Goal: Information Seeking & Learning: Find specific fact

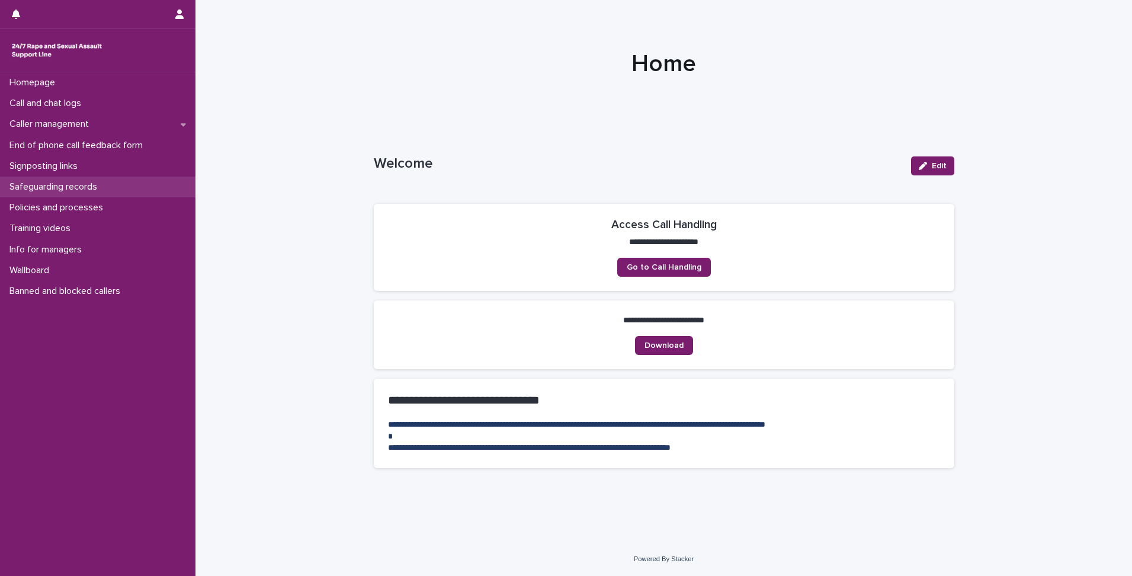
click at [50, 191] on p "Safeguarding records" at bounding box center [56, 186] width 102 height 11
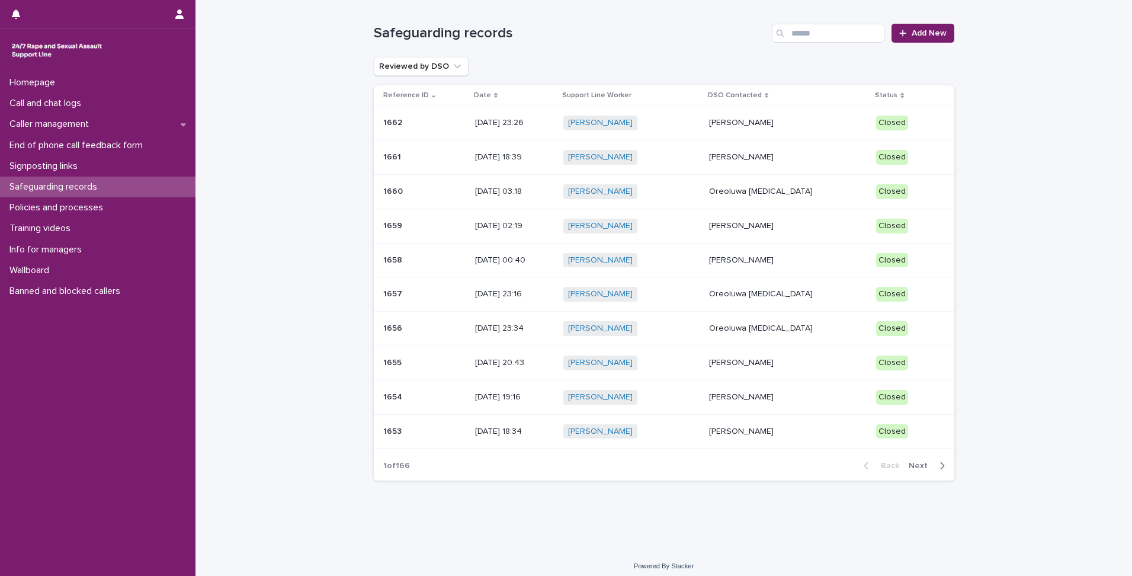
click at [915, 461] on span "Next" at bounding box center [922, 465] width 26 height 8
click at [911, 467] on span "Next" at bounding box center [922, 465] width 26 height 8
click at [919, 465] on span "Next" at bounding box center [922, 465] width 26 height 8
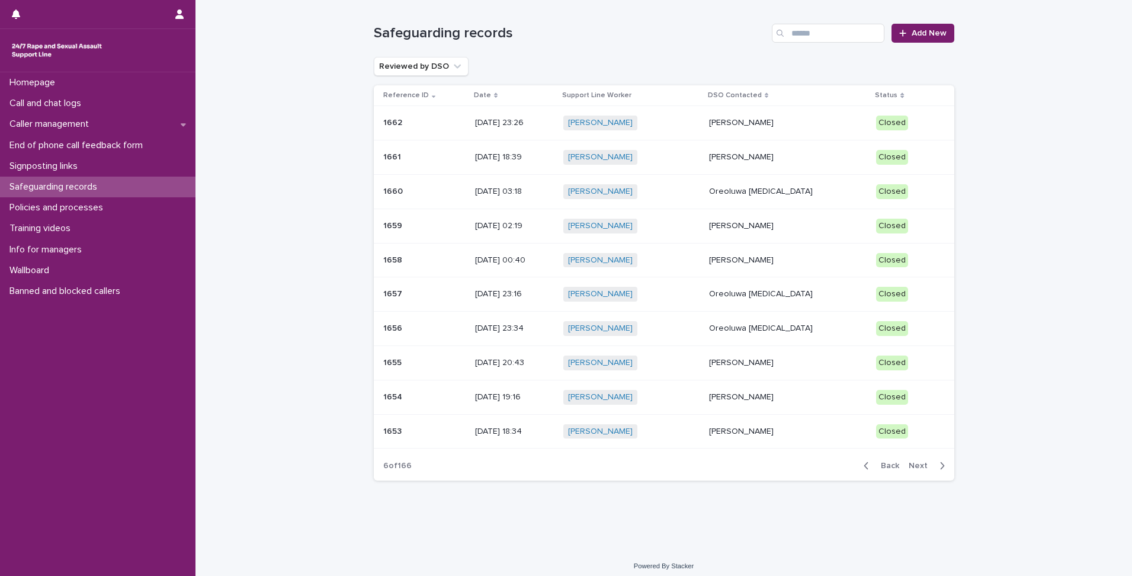
click at [919, 465] on span "Next" at bounding box center [922, 465] width 26 height 8
click at [918, 466] on span "Next" at bounding box center [922, 465] width 26 height 8
click at [919, 464] on span "Next" at bounding box center [922, 465] width 26 height 8
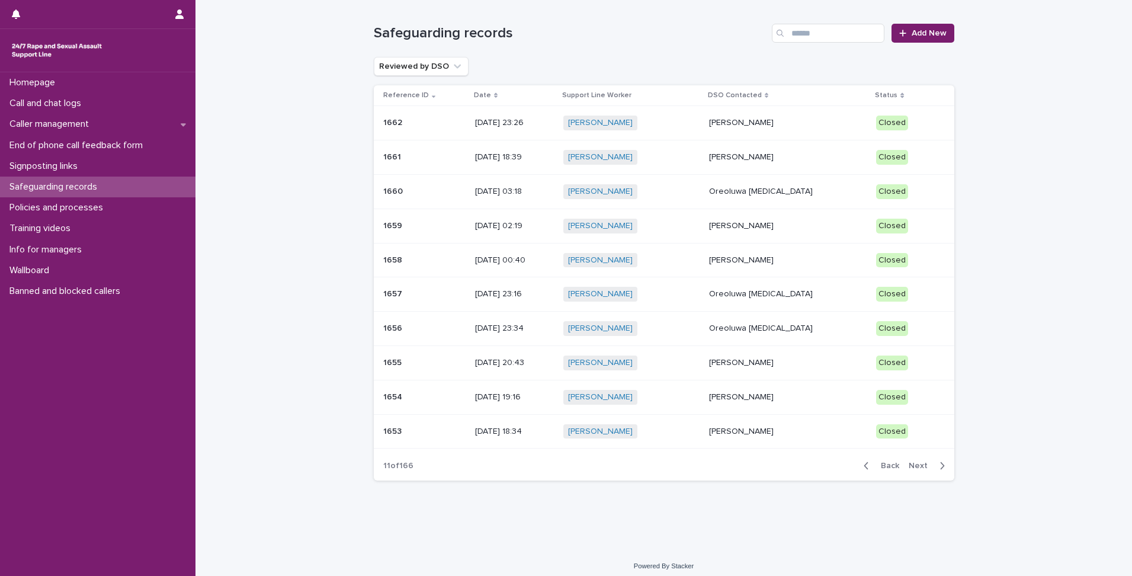
click at [919, 464] on span "Next" at bounding box center [922, 465] width 26 height 8
click at [918, 466] on span "Next" at bounding box center [922, 465] width 26 height 8
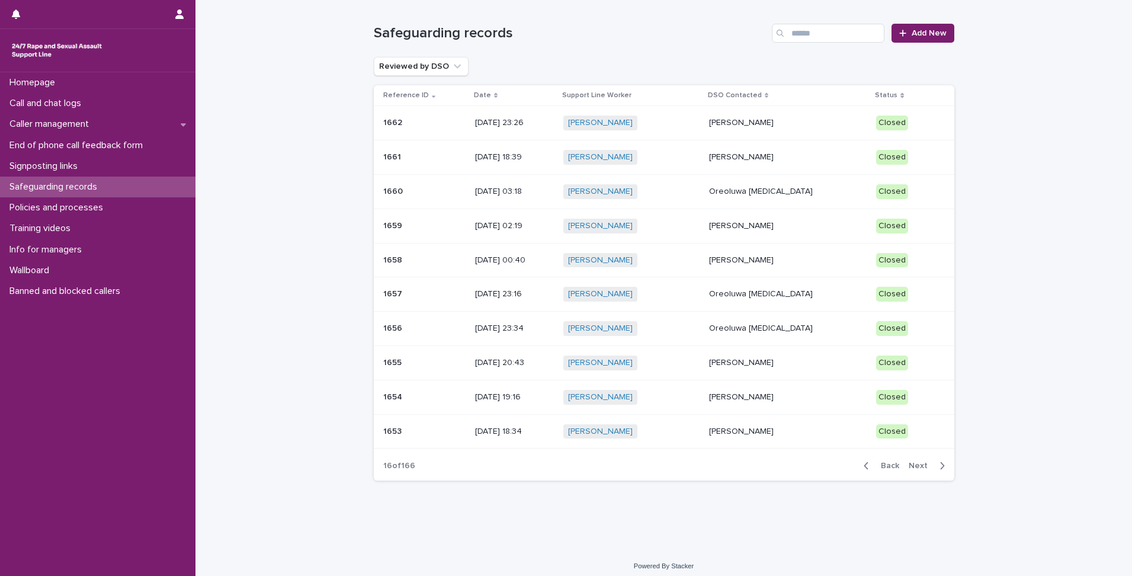
click at [909, 464] on span "Next" at bounding box center [922, 465] width 26 height 8
click at [909, 466] on span "Next" at bounding box center [922, 465] width 26 height 8
click at [909, 465] on span "Next" at bounding box center [922, 465] width 26 height 8
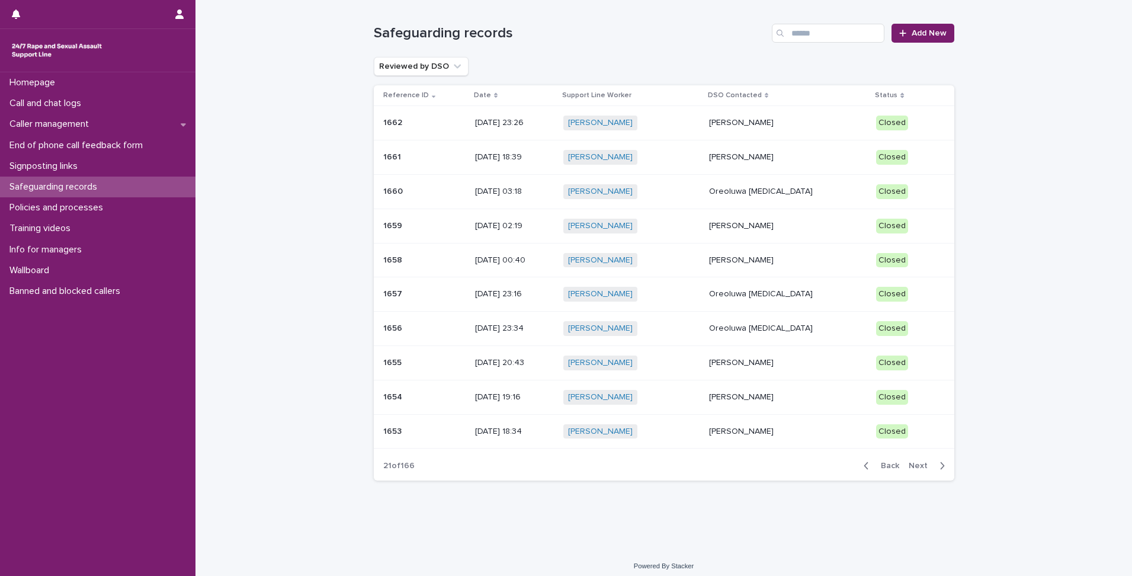
click at [909, 465] on span "Next" at bounding box center [922, 465] width 26 height 8
click at [909, 466] on span "Next" at bounding box center [922, 465] width 26 height 8
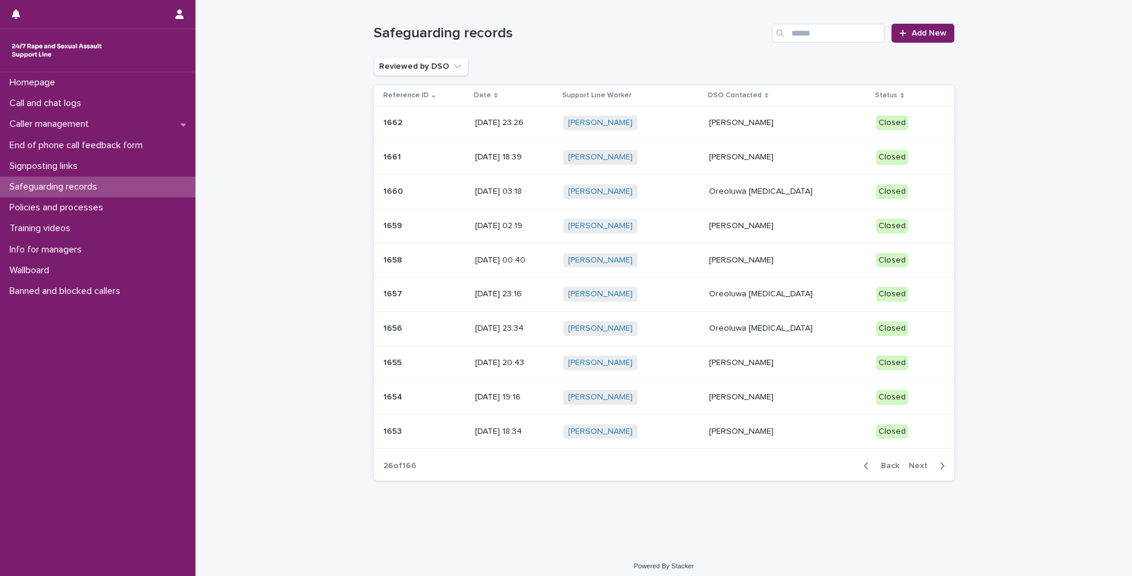
click at [909, 466] on span "Next" at bounding box center [922, 465] width 26 height 8
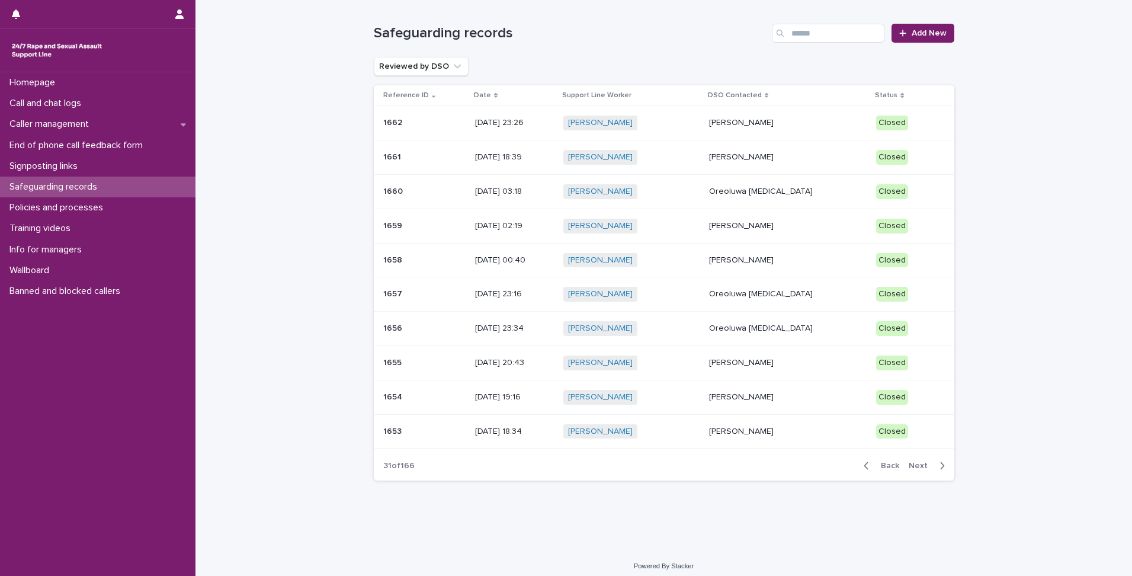
click at [909, 466] on span "Next" at bounding box center [922, 465] width 26 height 8
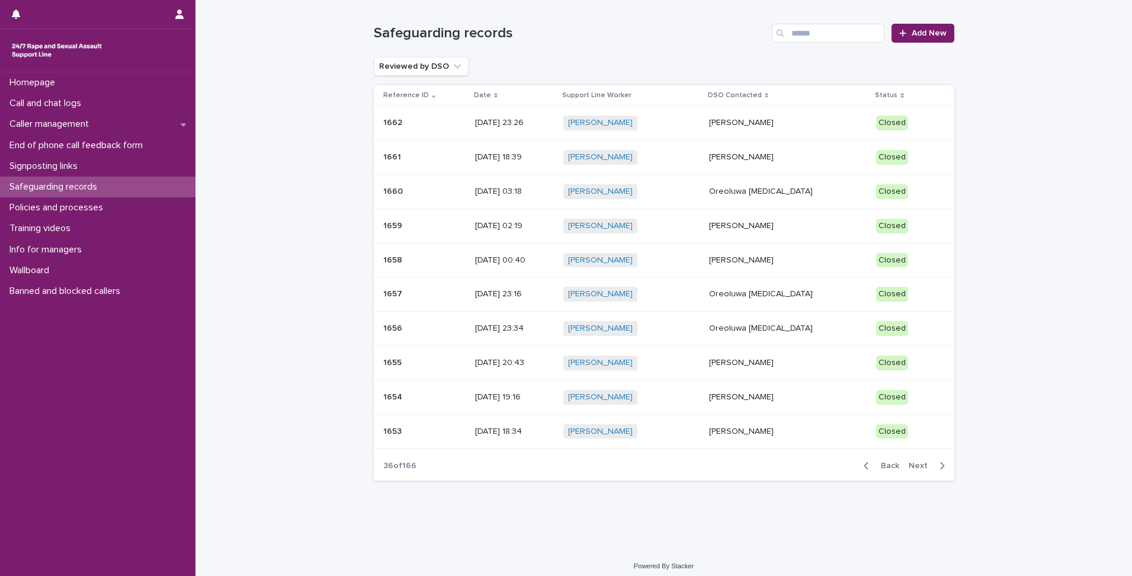
click at [909, 466] on span "Next" at bounding box center [922, 465] width 26 height 8
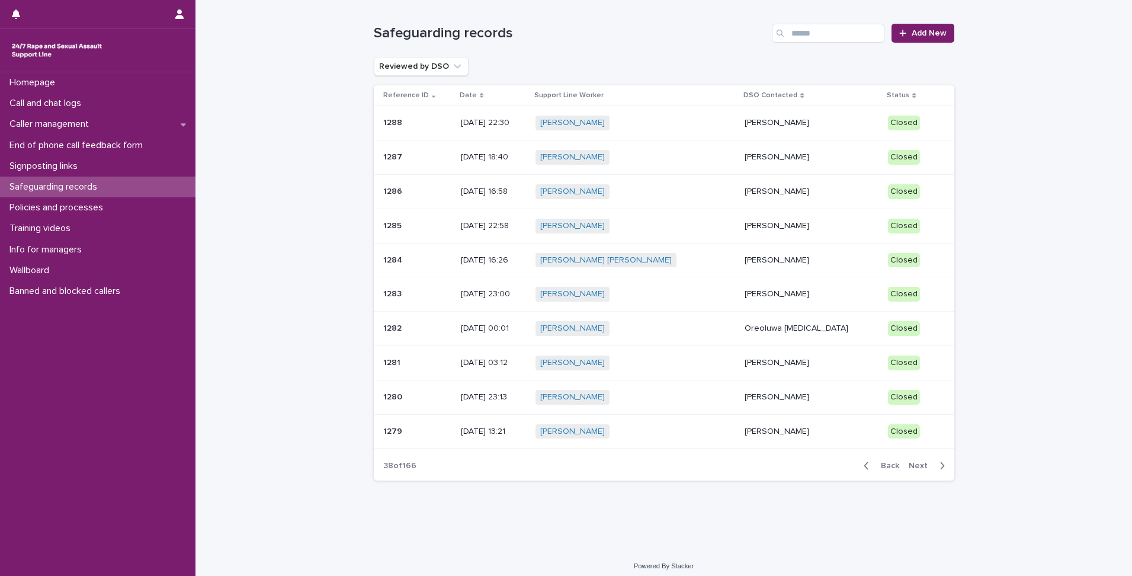
click at [909, 466] on span "Next" at bounding box center [922, 465] width 26 height 8
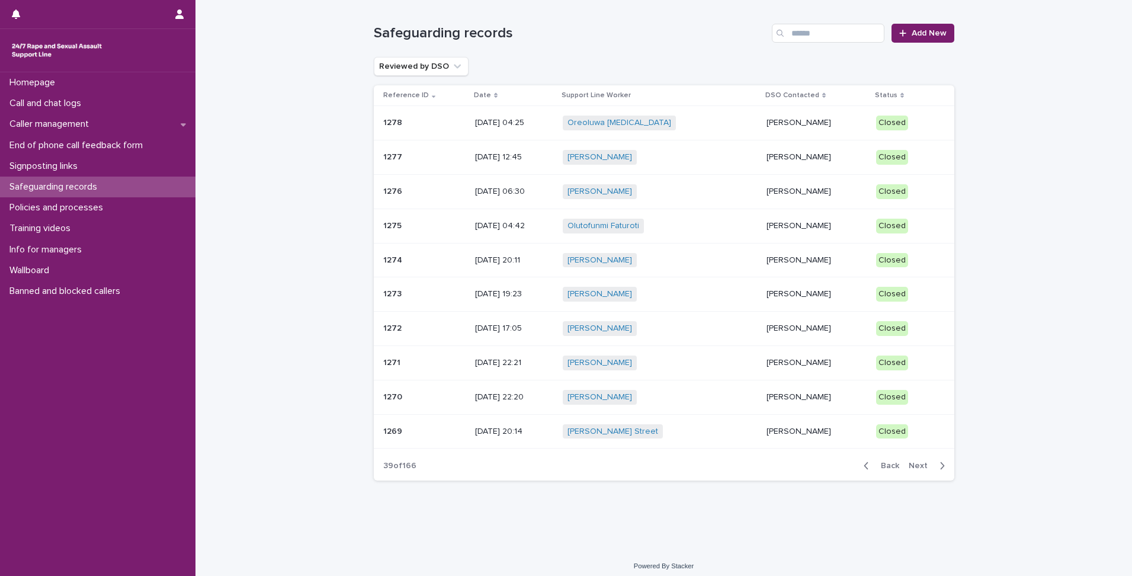
click at [909, 466] on span "Next" at bounding box center [922, 465] width 26 height 8
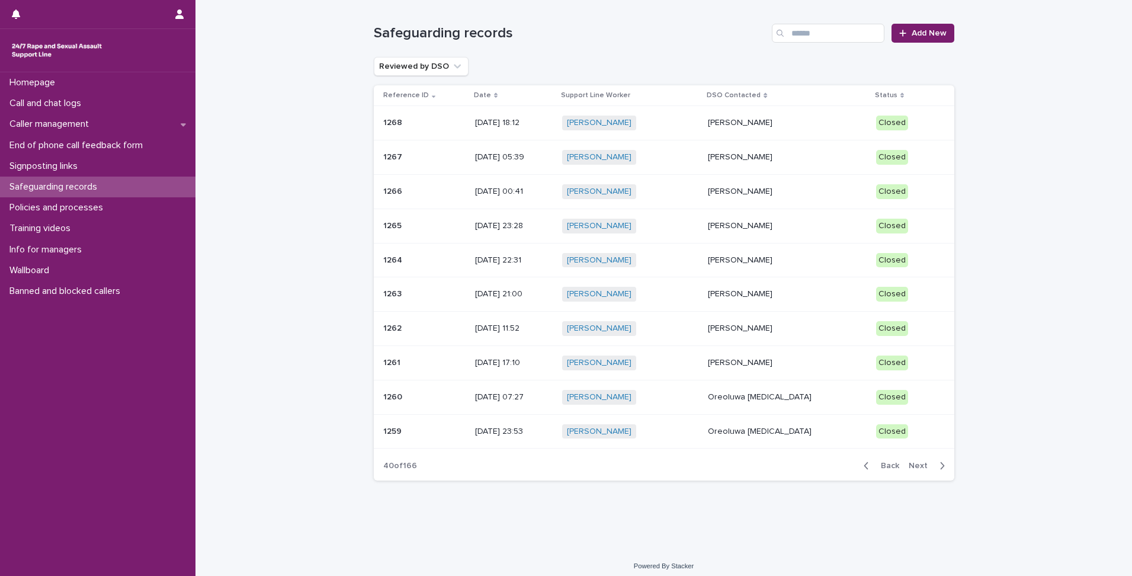
click at [880, 463] on span "Back" at bounding box center [886, 465] width 25 height 8
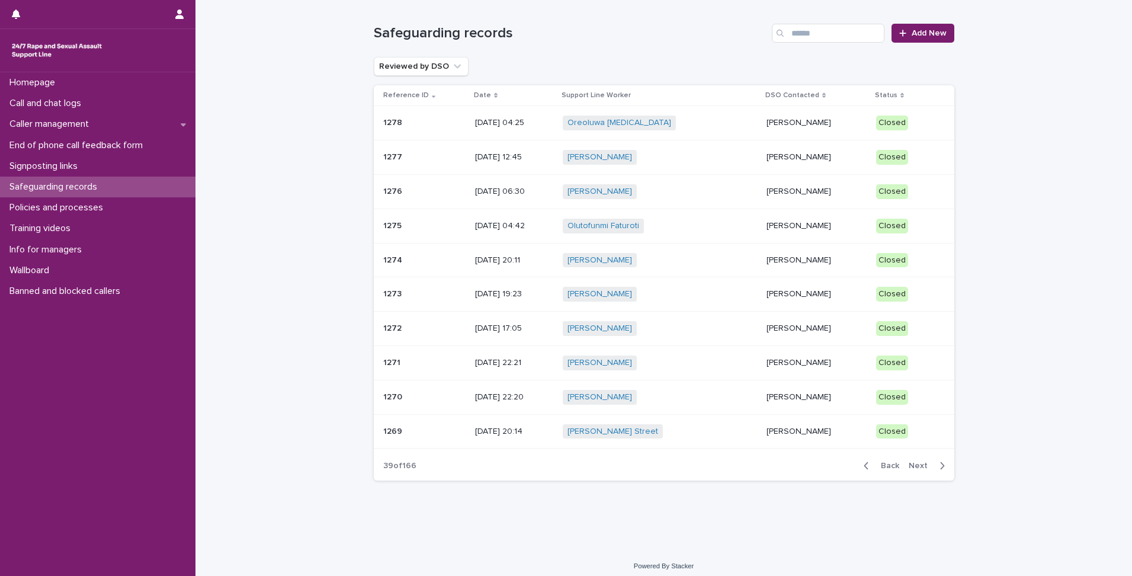
click at [880, 463] on span "Back" at bounding box center [886, 465] width 25 height 8
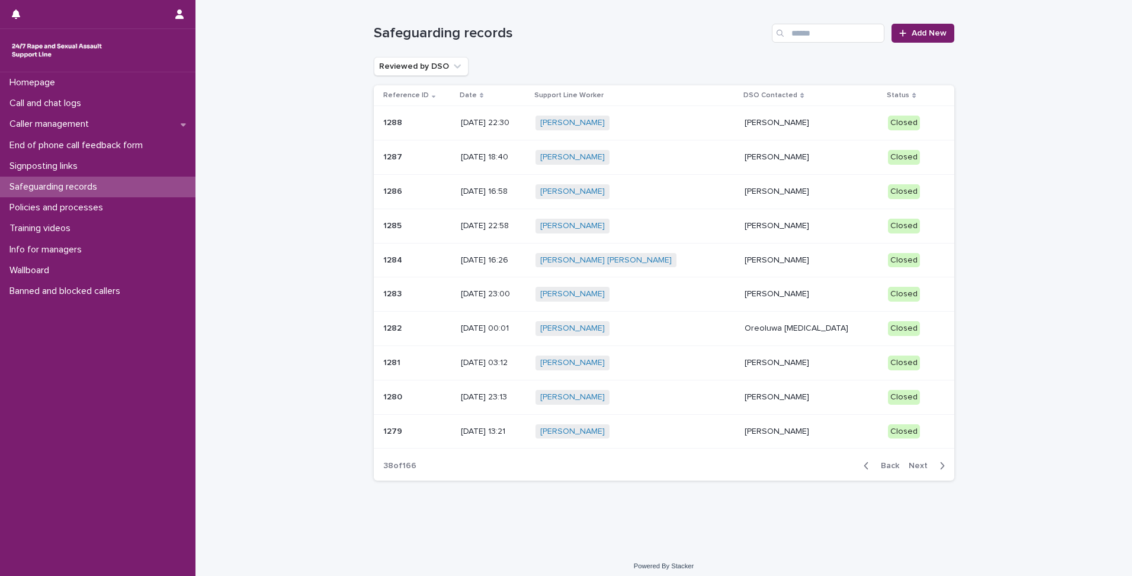
click at [880, 463] on span "Back" at bounding box center [886, 465] width 25 height 8
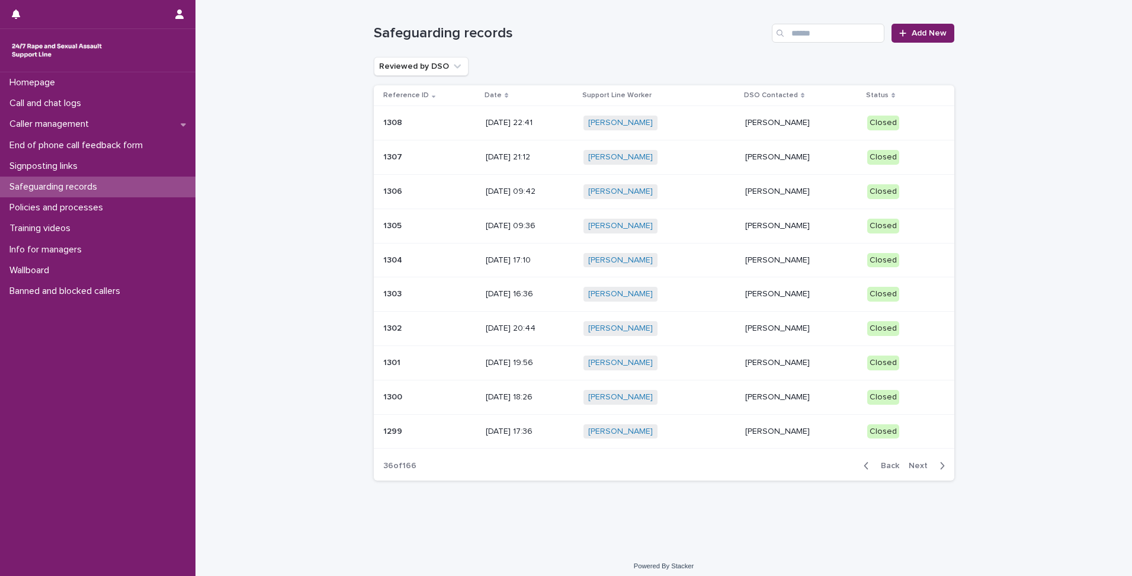
click at [880, 463] on span "Back" at bounding box center [886, 465] width 25 height 8
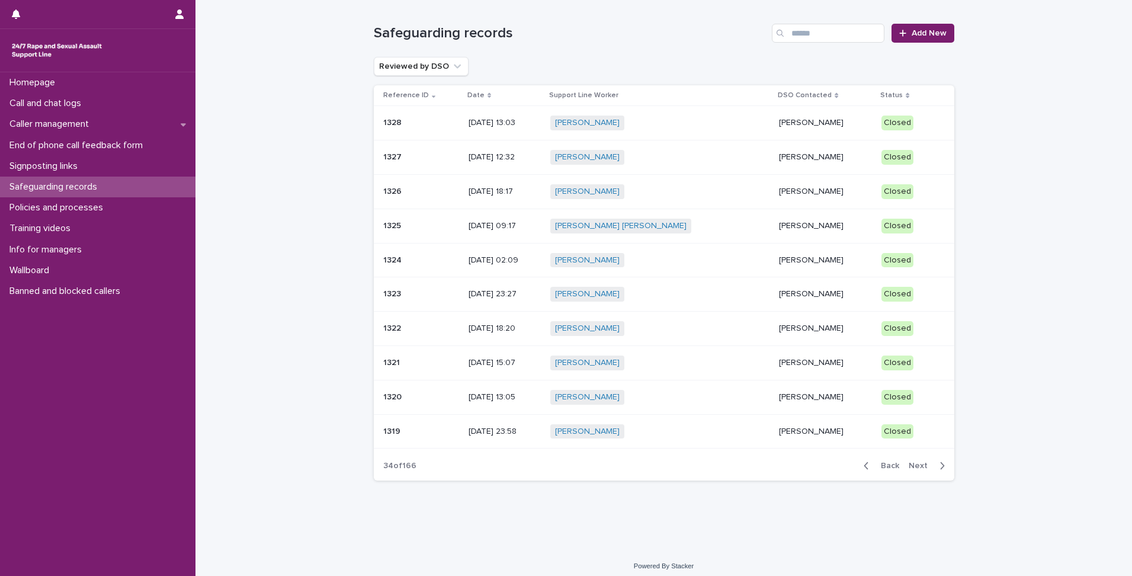
click at [880, 463] on span "Back" at bounding box center [886, 465] width 25 height 8
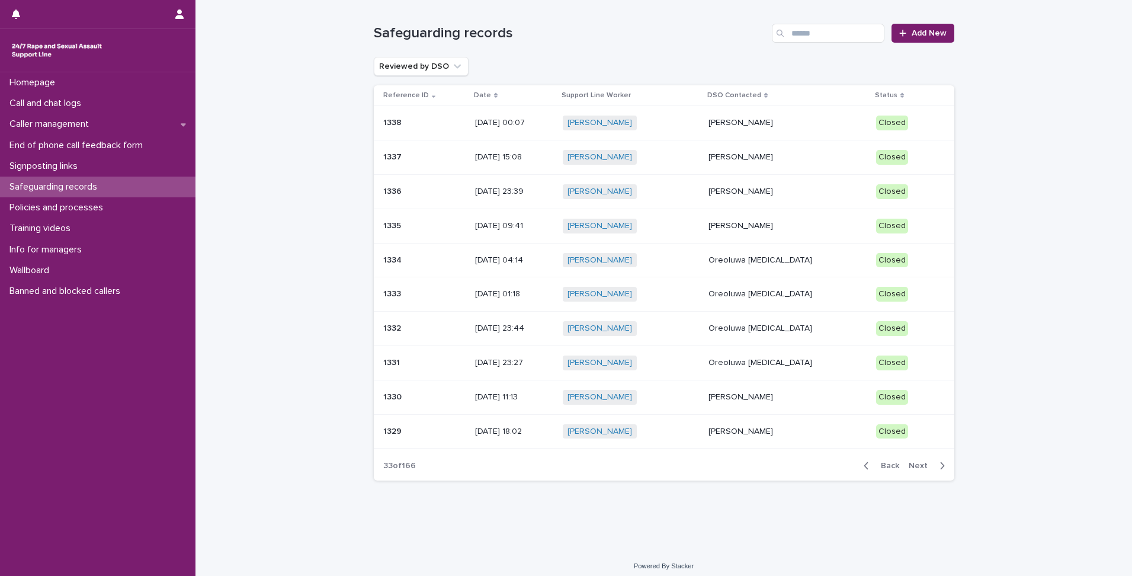
click at [880, 463] on span "Back" at bounding box center [886, 465] width 25 height 8
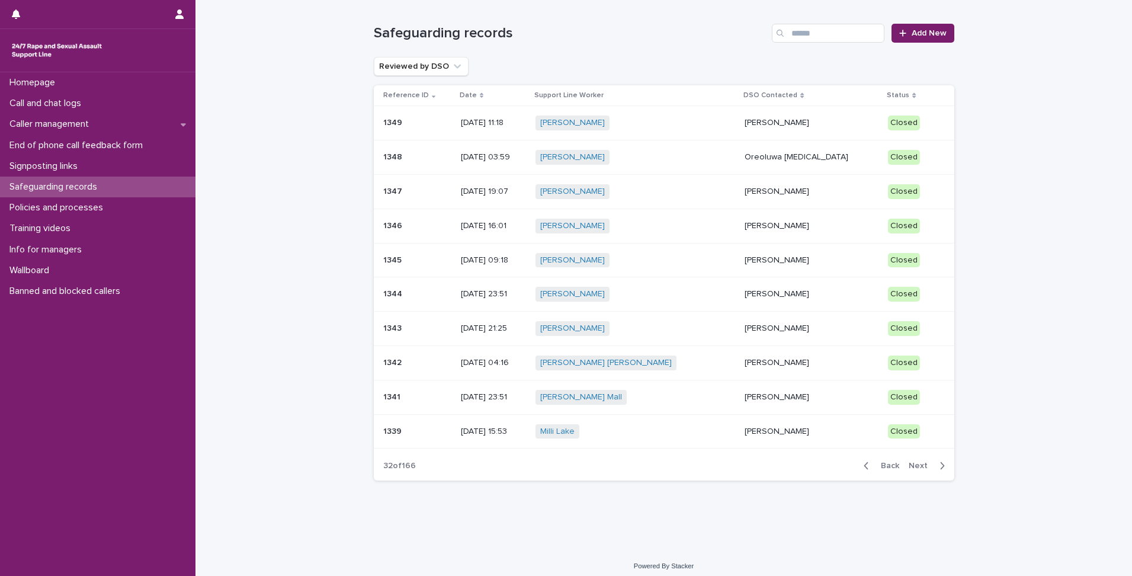
click at [880, 463] on span "Back" at bounding box center [886, 465] width 25 height 8
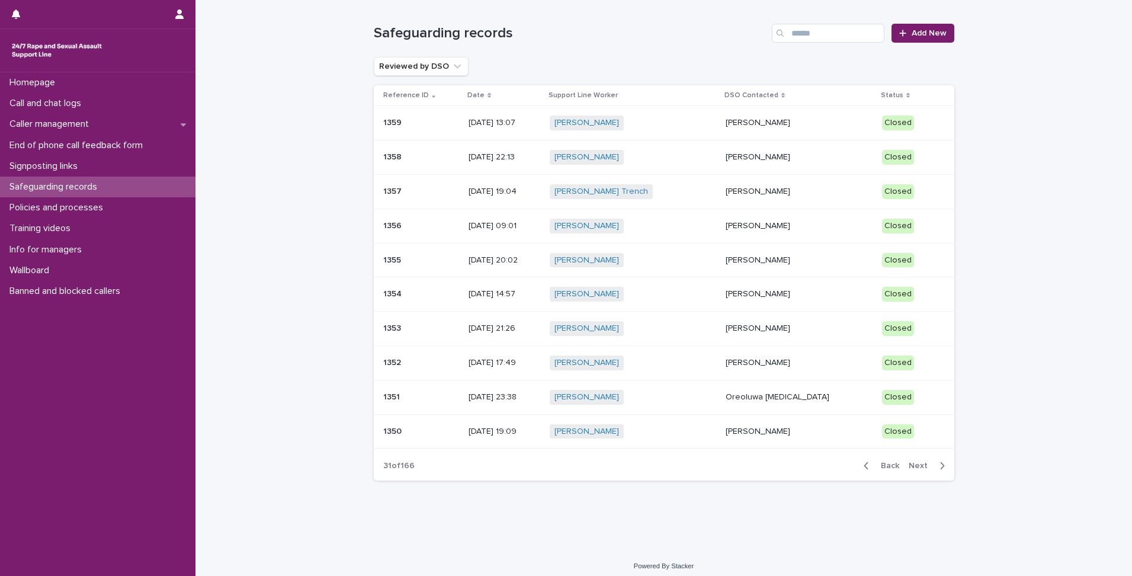
click at [880, 463] on span "Back" at bounding box center [886, 465] width 25 height 8
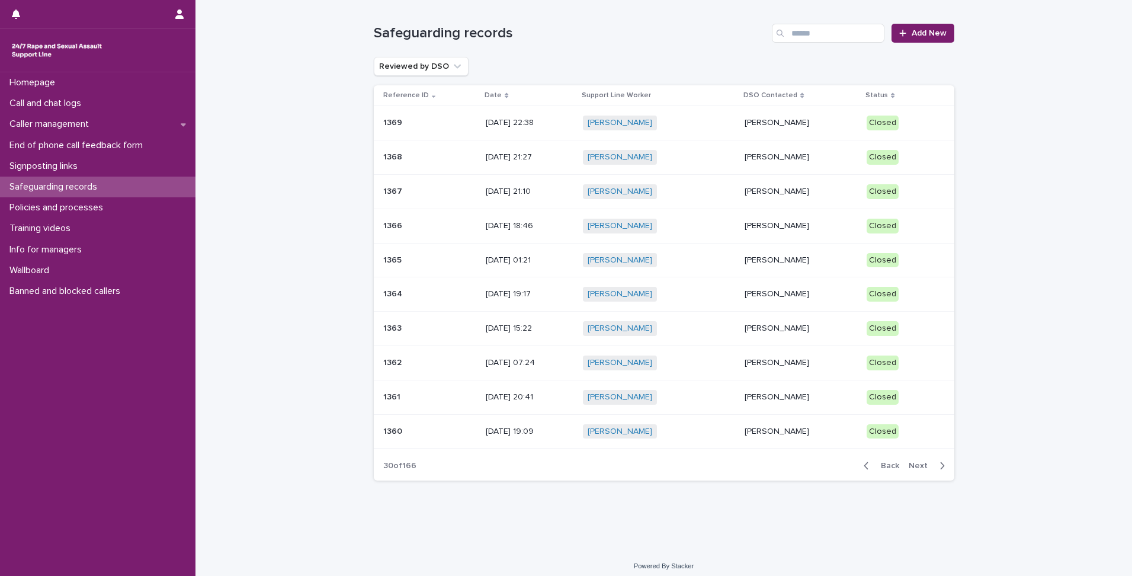
click at [880, 463] on span "Back" at bounding box center [886, 465] width 25 height 8
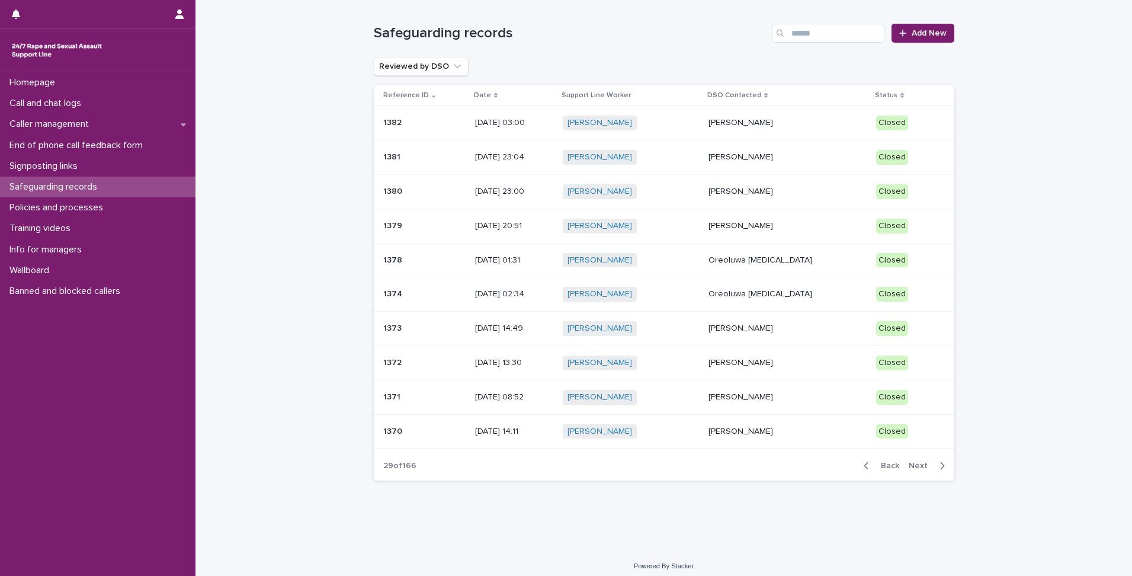
click at [880, 463] on span "Back" at bounding box center [886, 465] width 25 height 8
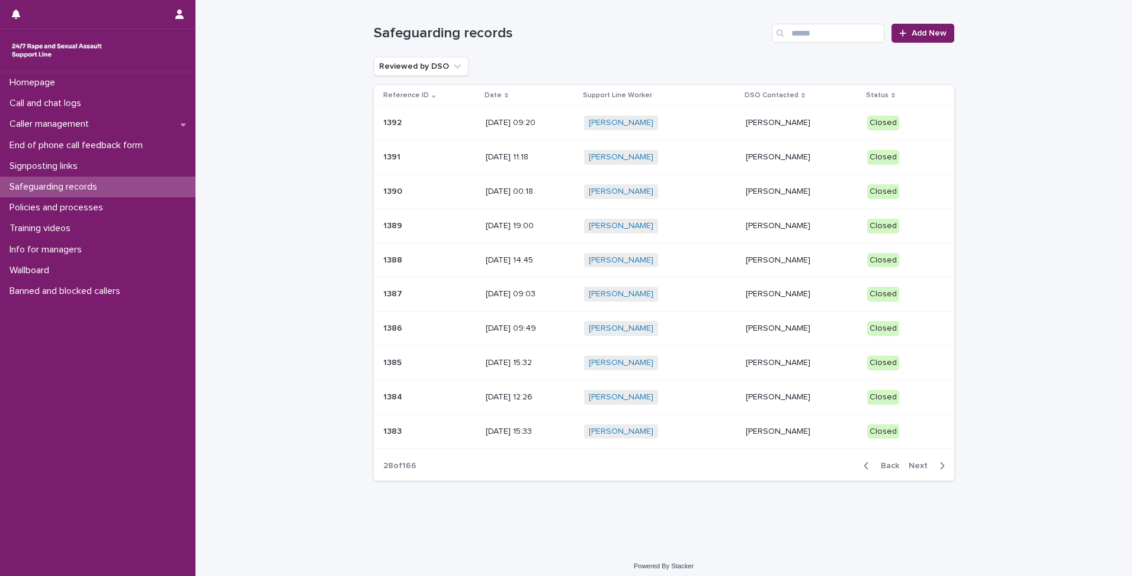
click at [880, 463] on span "Back" at bounding box center [886, 465] width 25 height 8
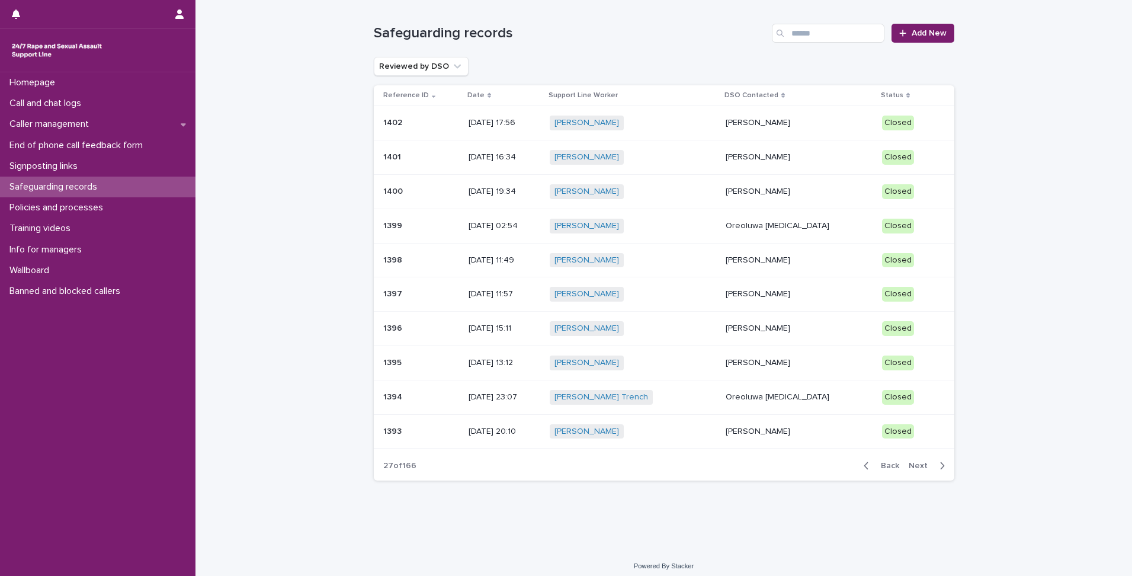
click at [880, 463] on span "Back" at bounding box center [886, 465] width 25 height 8
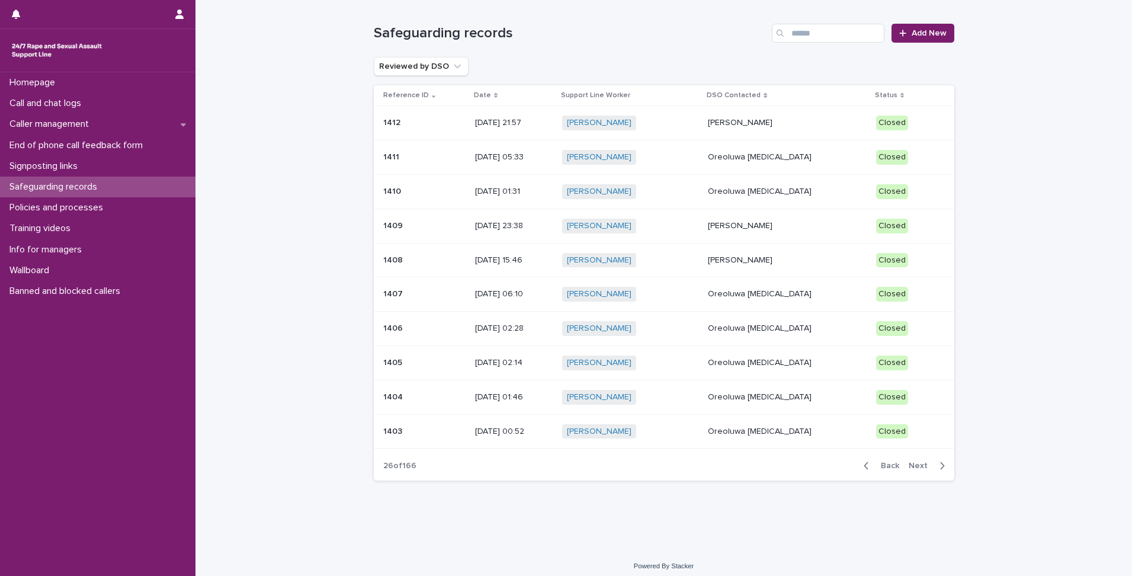
click at [880, 463] on span "Back" at bounding box center [886, 465] width 25 height 8
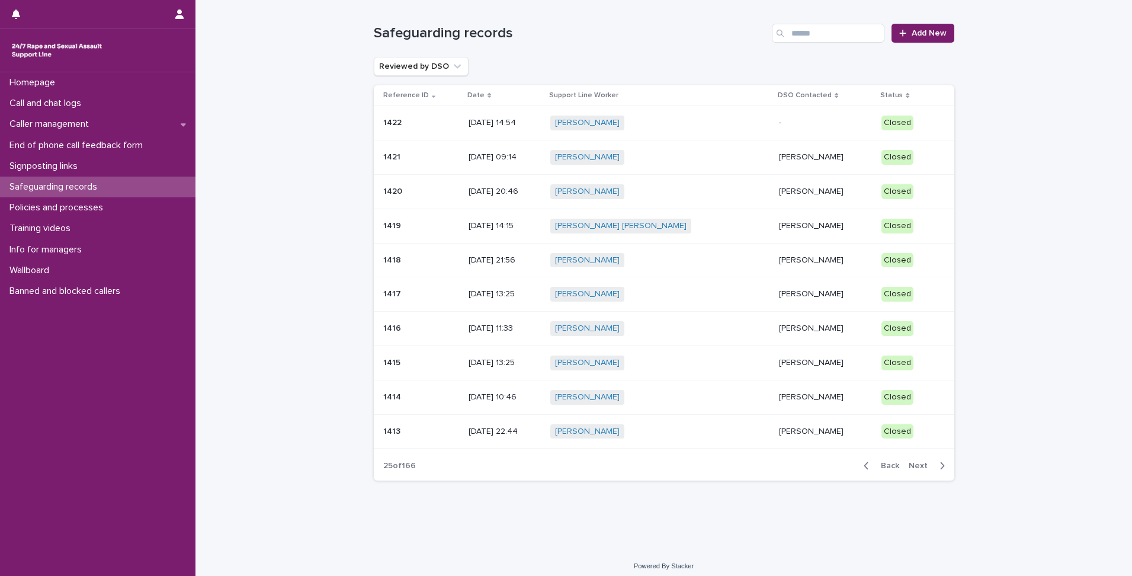
click at [880, 463] on span "Back" at bounding box center [886, 465] width 25 height 8
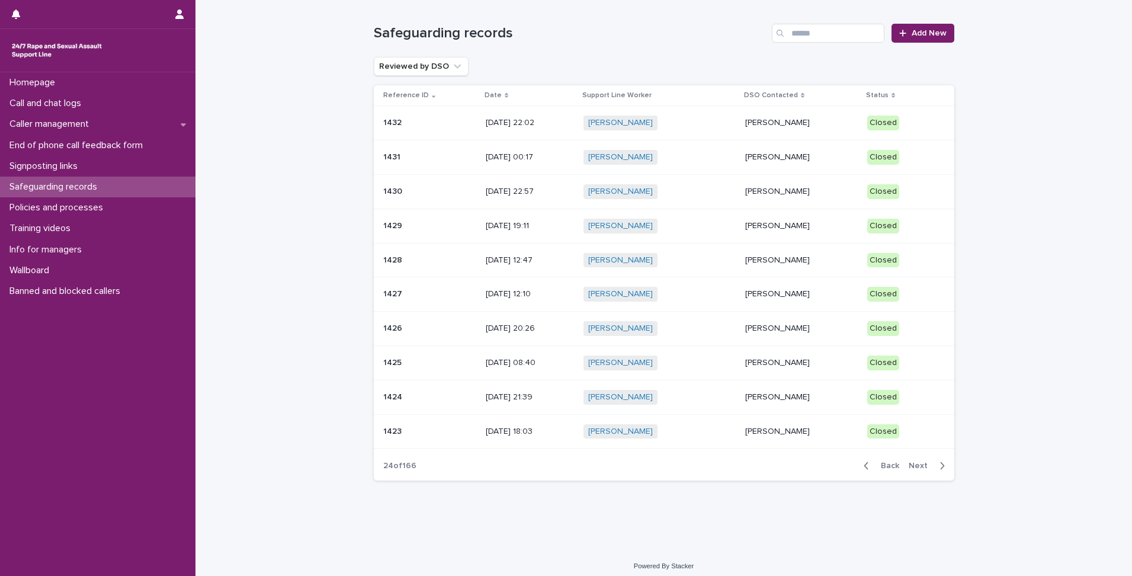
click at [876, 467] on span "Back" at bounding box center [886, 465] width 25 height 8
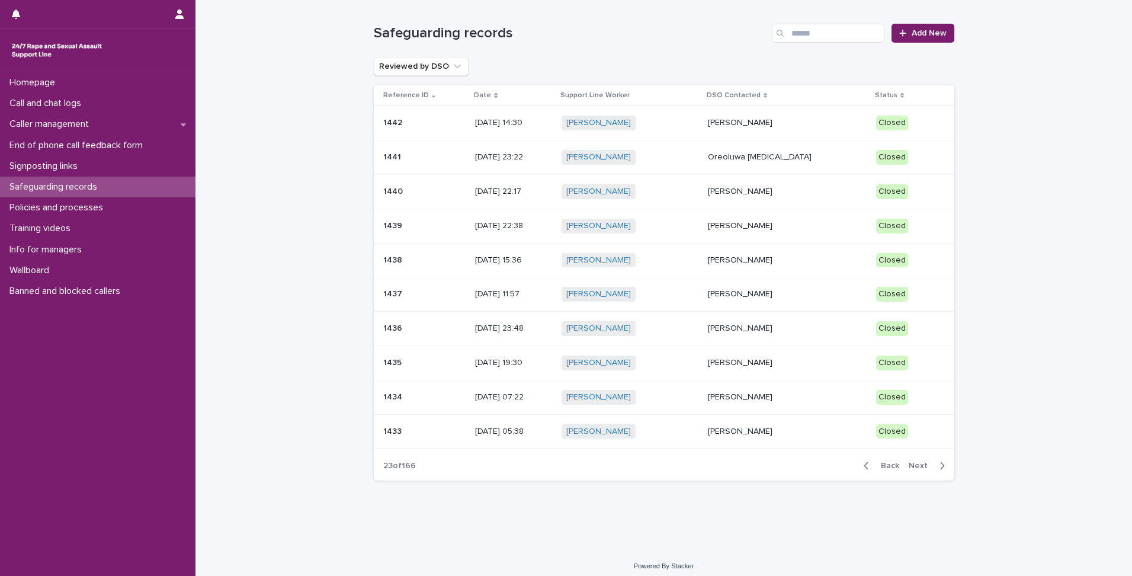
click at [876, 467] on span "Back" at bounding box center [886, 465] width 25 height 8
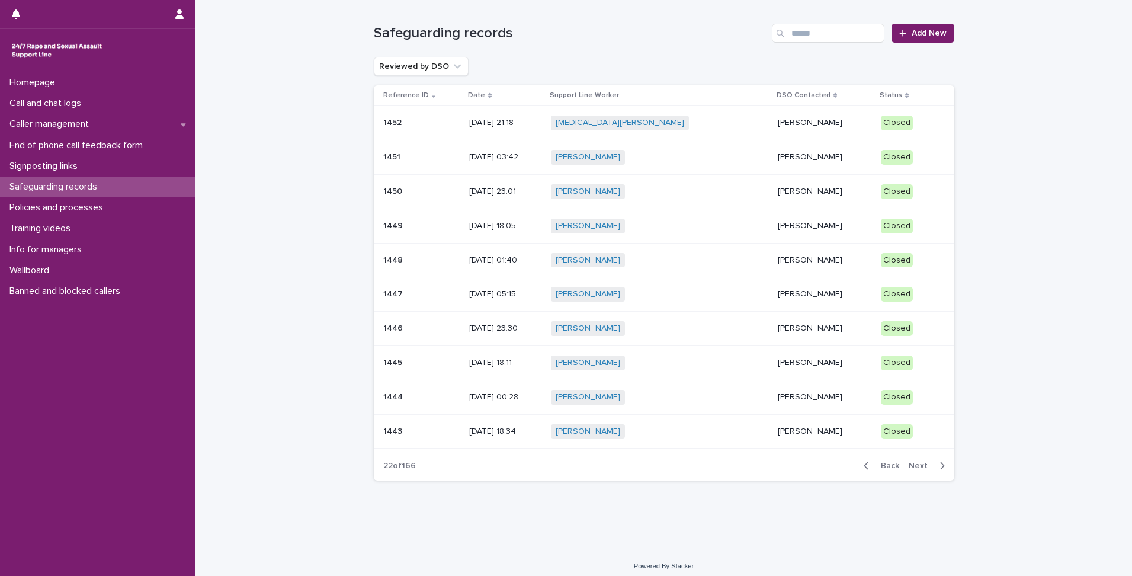
click at [876, 467] on span "Back" at bounding box center [886, 465] width 25 height 8
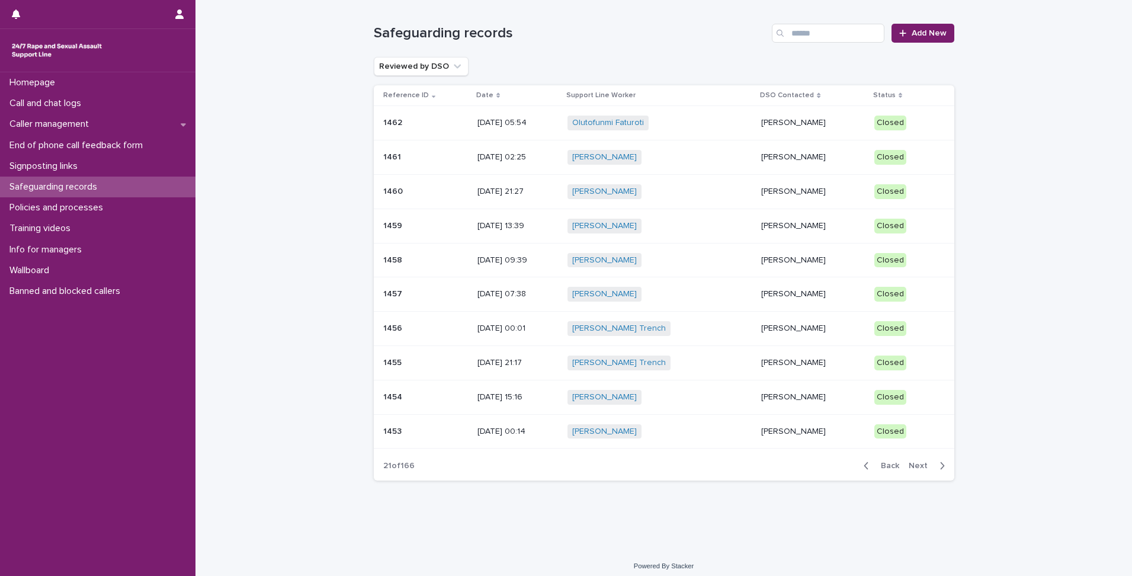
click at [876, 467] on span "Back" at bounding box center [886, 465] width 25 height 8
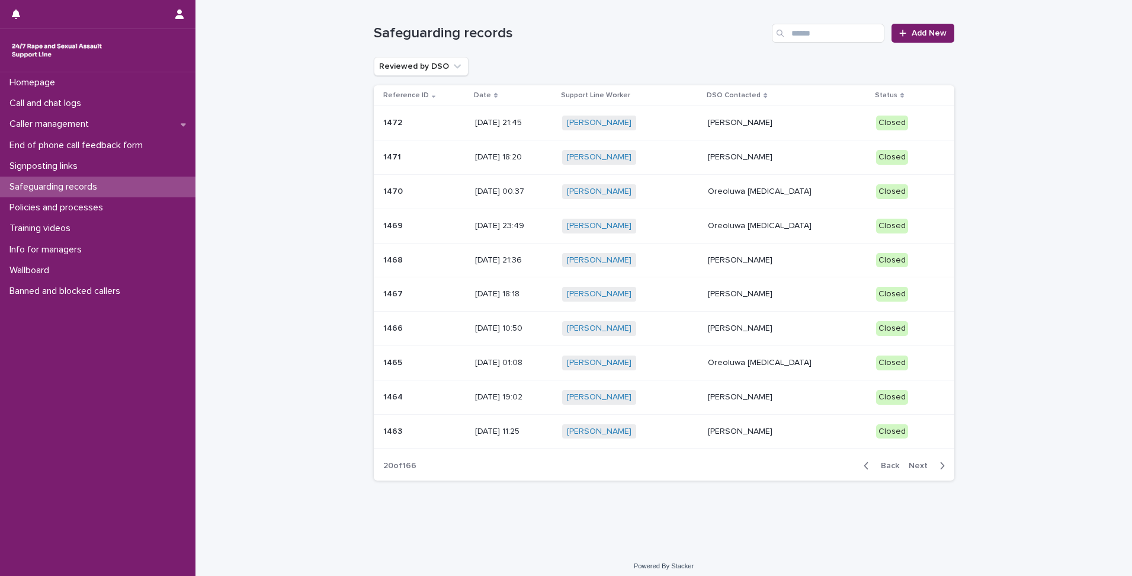
click at [876, 467] on span "Back" at bounding box center [886, 465] width 25 height 8
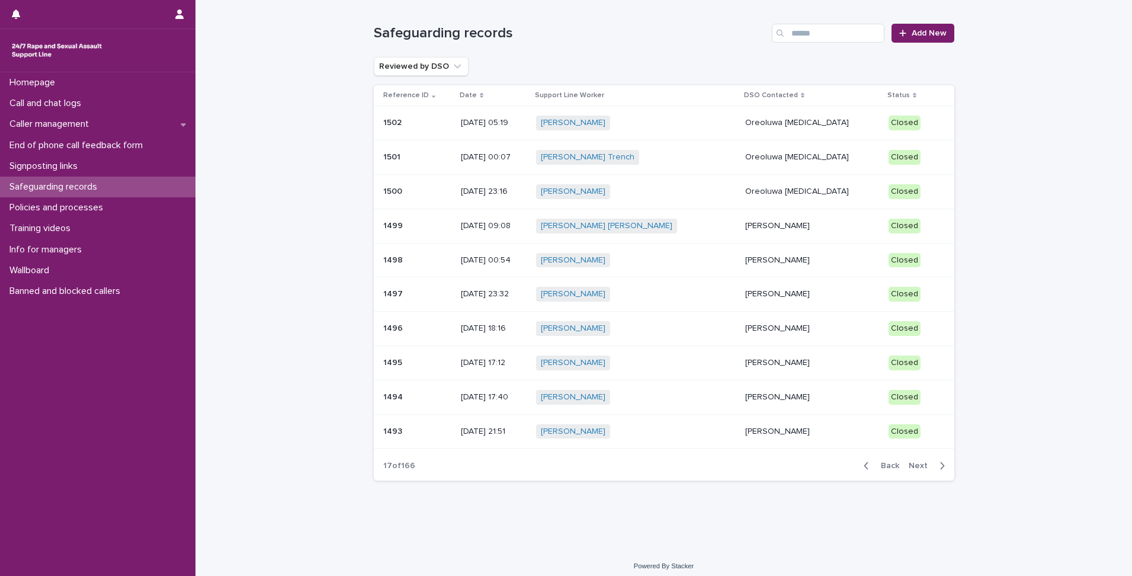
click at [876, 467] on span "Back" at bounding box center [886, 465] width 25 height 8
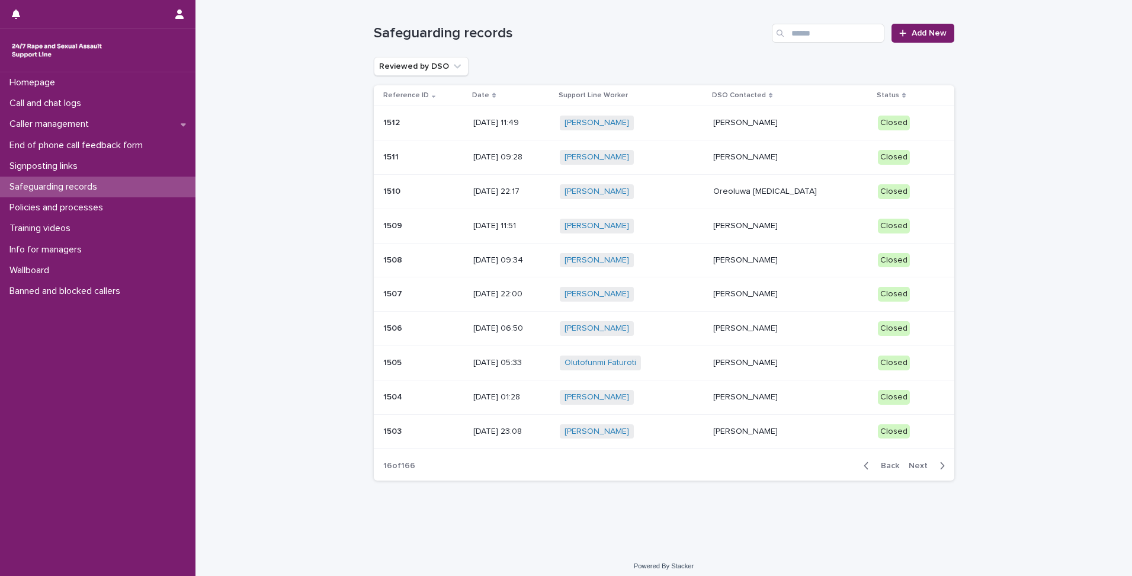
click at [876, 467] on span "Back" at bounding box center [886, 465] width 25 height 8
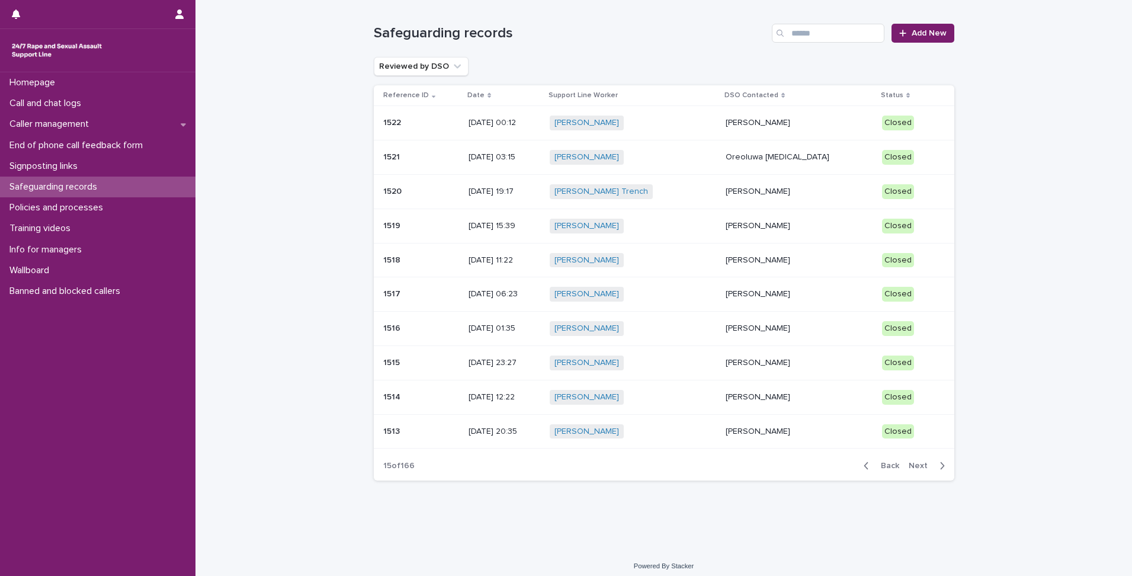
click at [876, 467] on span "Back" at bounding box center [886, 465] width 25 height 8
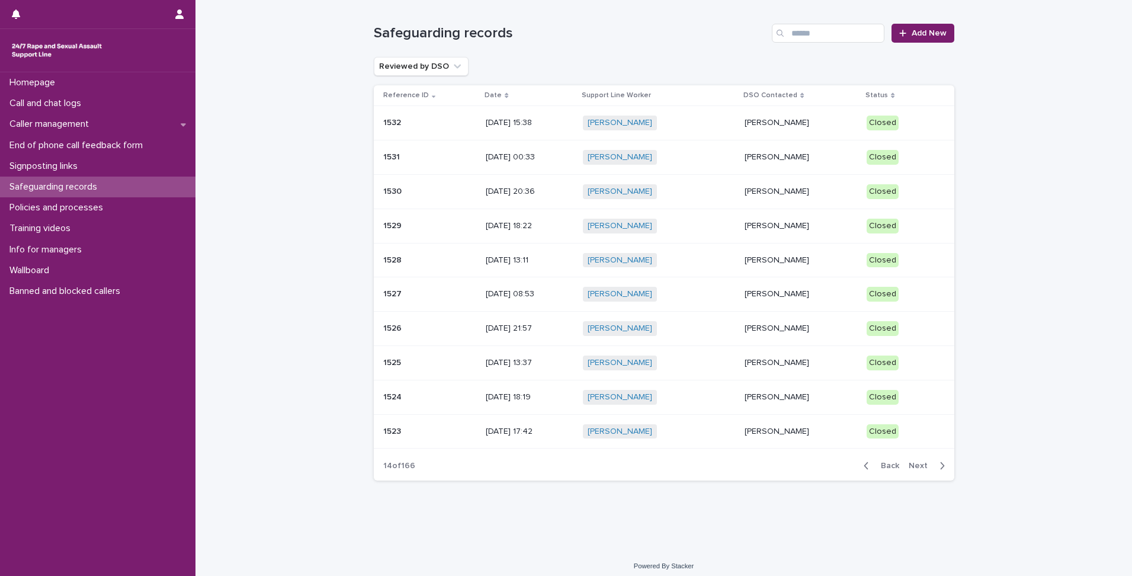
click at [876, 467] on span "Back" at bounding box center [886, 465] width 25 height 8
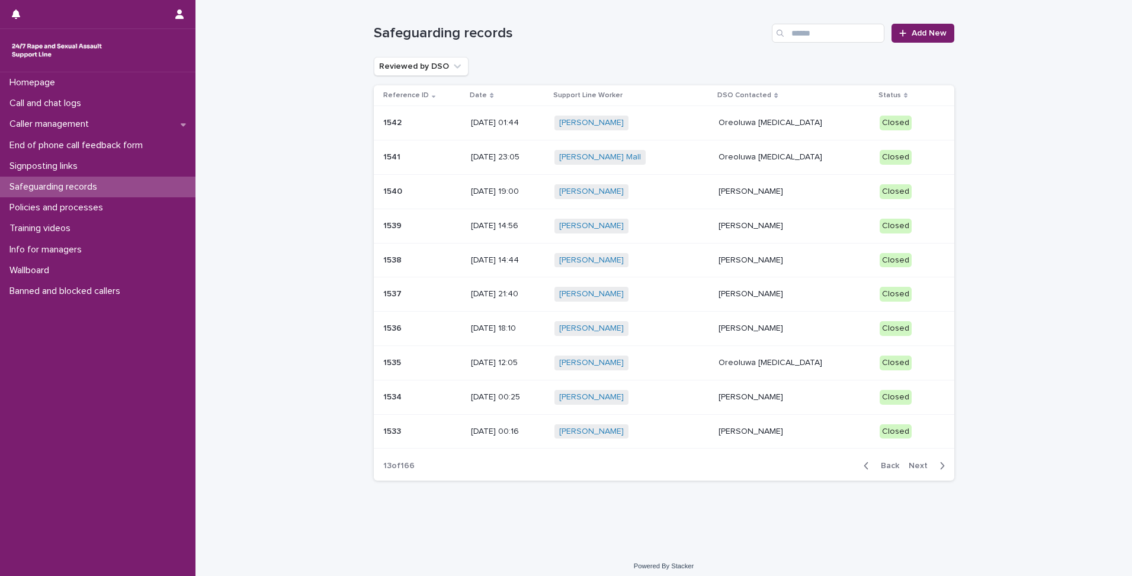
click at [876, 467] on span "Back" at bounding box center [886, 465] width 25 height 8
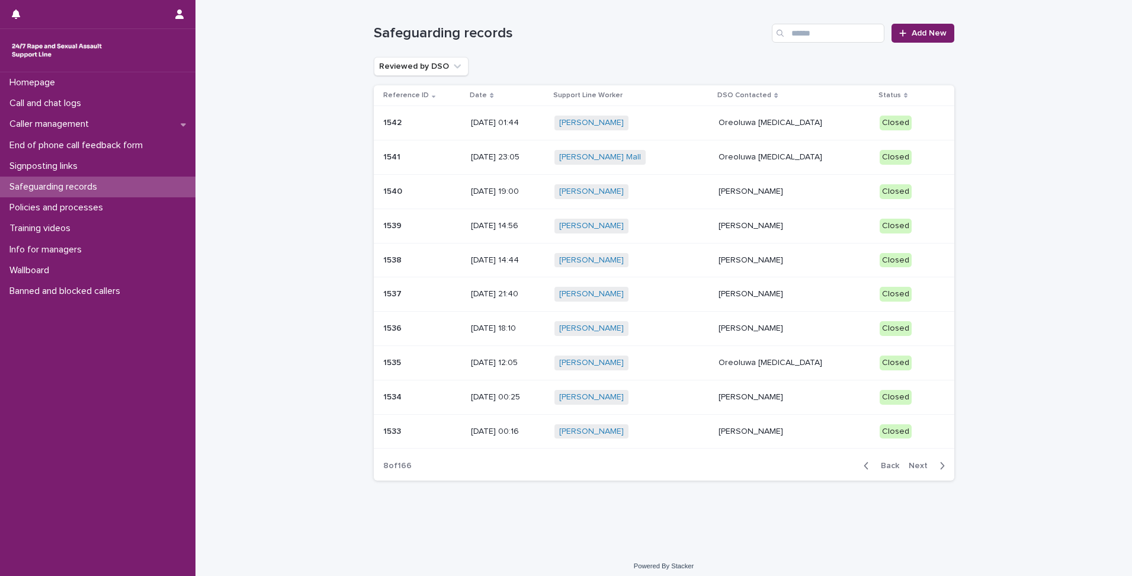
click at [876, 467] on span "Back" at bounding box center [886, 465] width 25 height 8
click at [875, 462] on span "Back" at bounding box center [886, 465] width 25 height 8
click at [890, 466] on span "Back" at bounding box center [886, 465] width 25 height 8
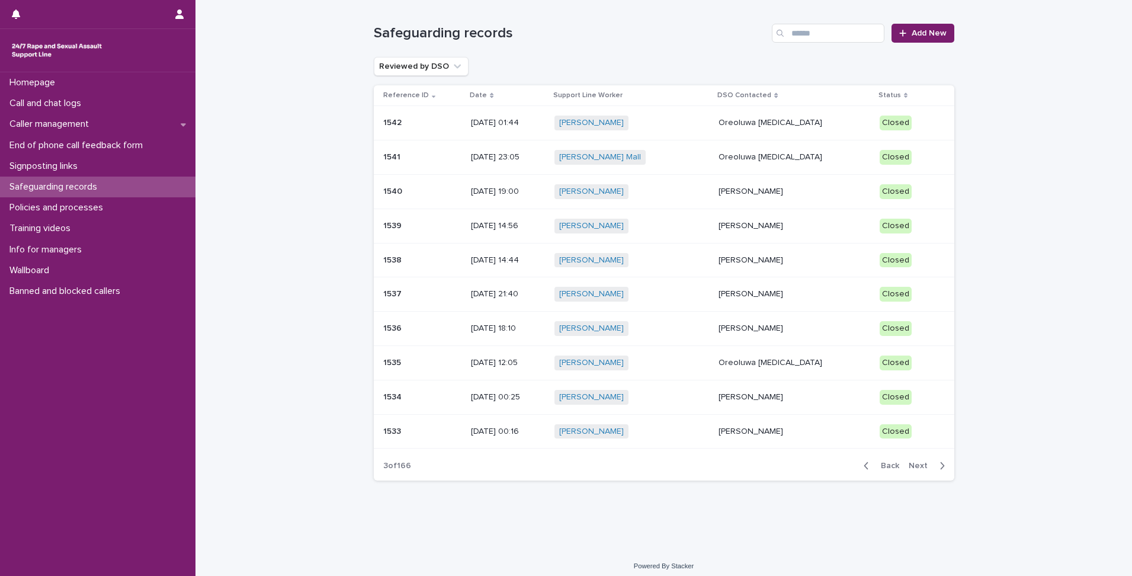
click at [890, 466] on span "Back" at bounding box center [886, 465] width 25 height 8
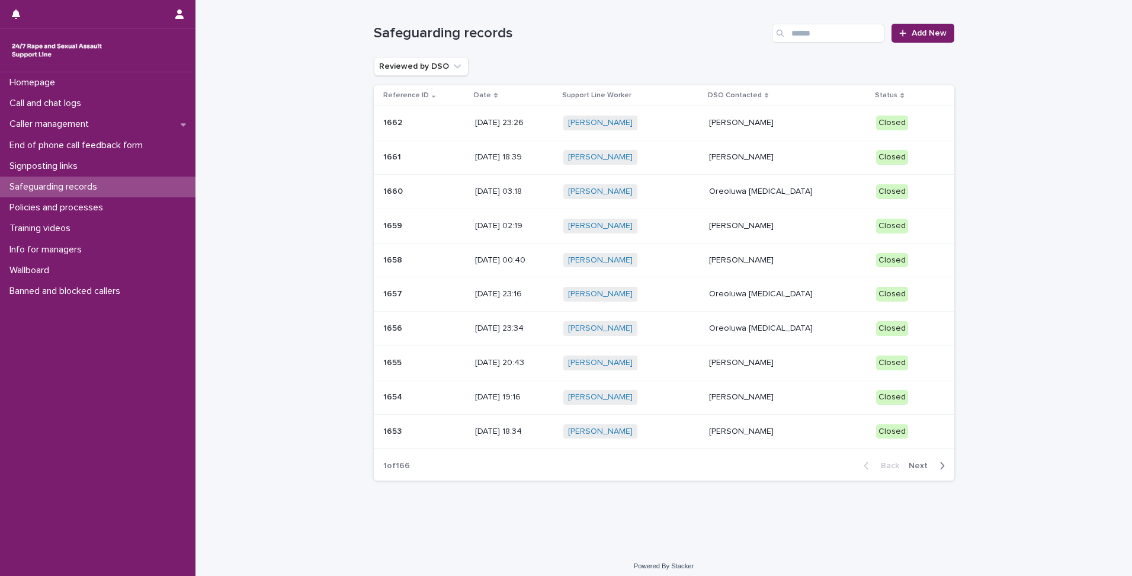
click at [918, 465] on span "Next" at bounding box center [922, 465] width 26 height 8
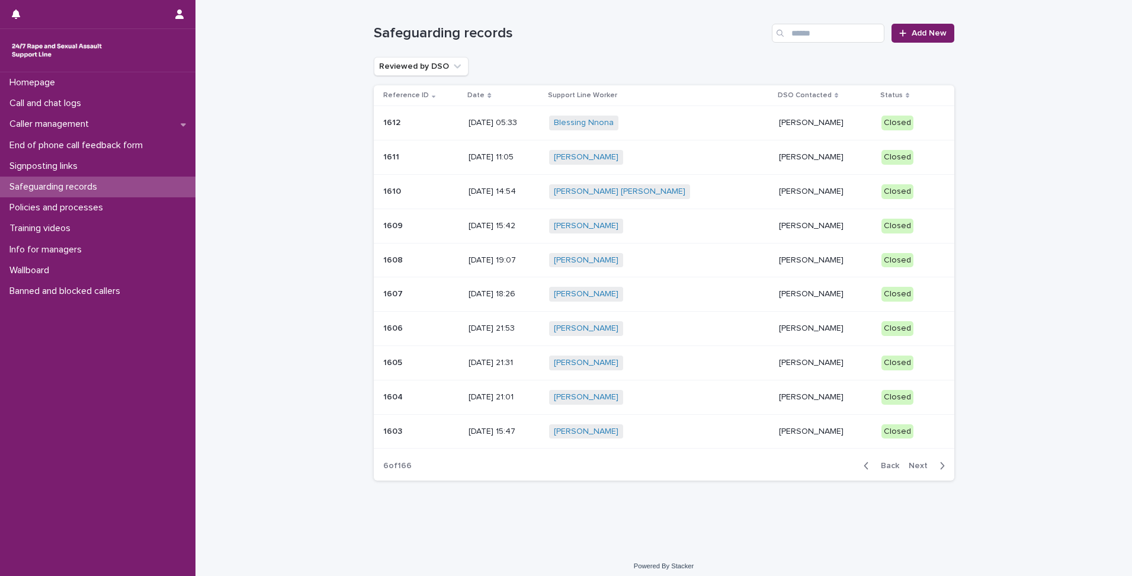
click at [893, 468] on span "Back" at bounding box center [886, 465] width 25 height 8
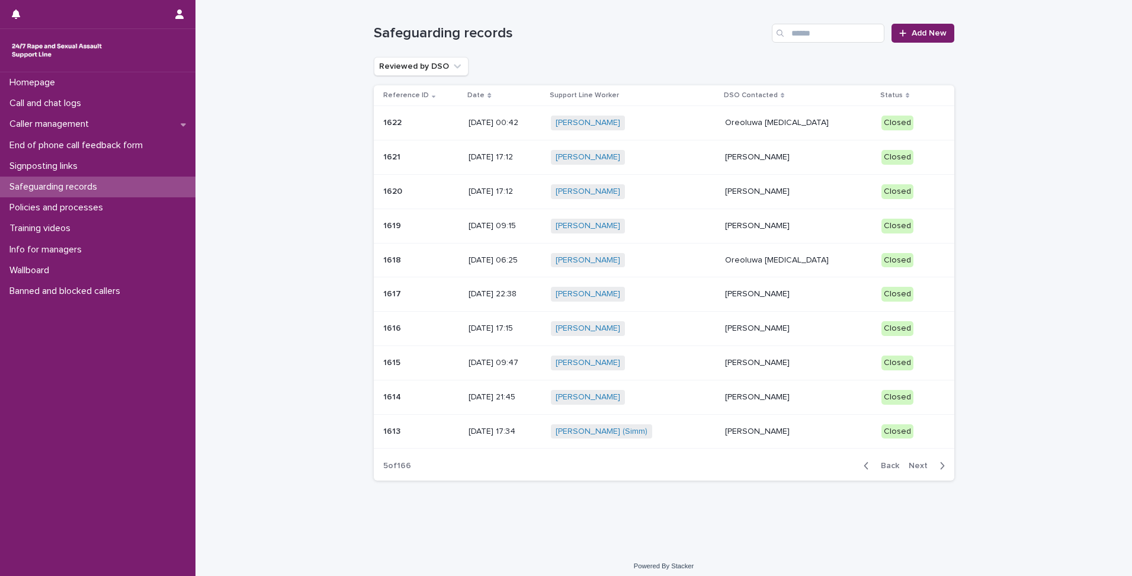
click at [893, 468] on span "Back" at bounding box center [886, 465] width 25 height 8
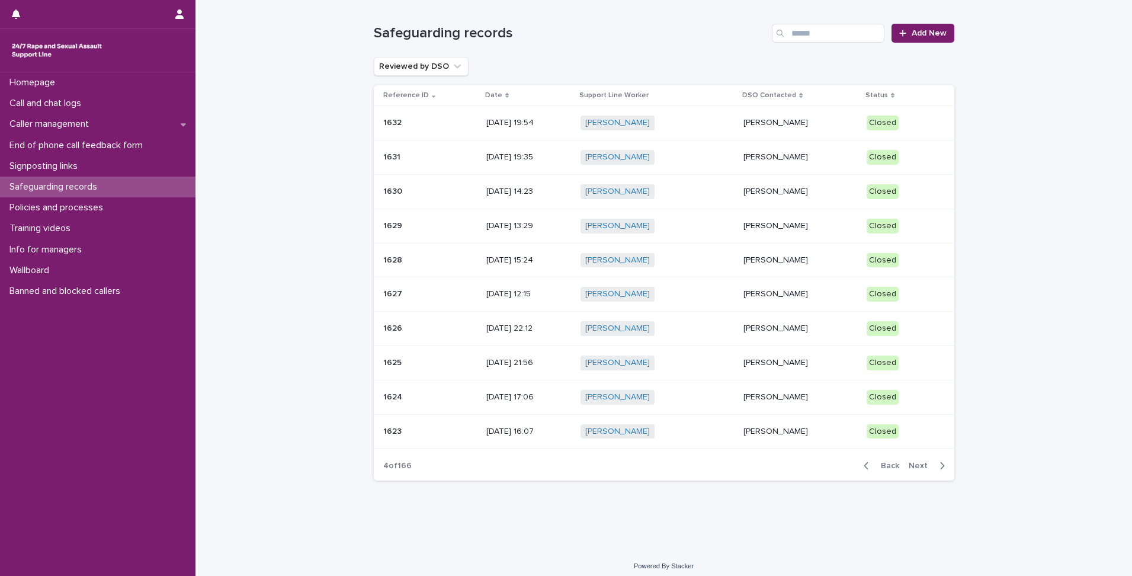
click at [893, 468] on span "Back" at bounding box center [886, 465] width 25 height 8
click at [800, 155] on p "[PERSON_NAME]" at bounding box center [801, 157] width 113 height 10
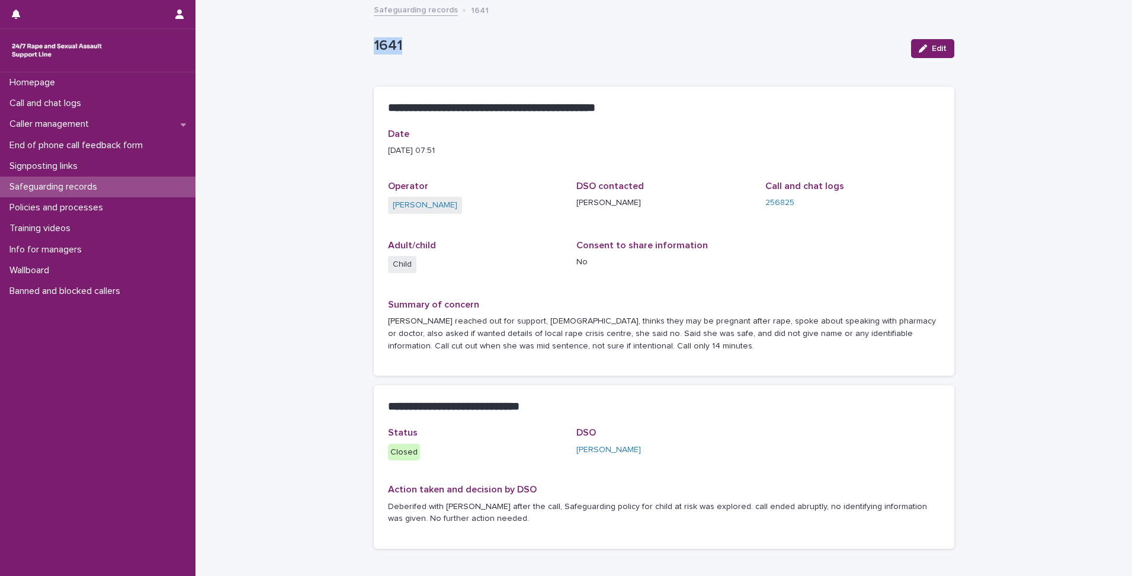
drag, startPoint x: 370, startPoint y: 41, endPoint x: 409, endPoint y: 48, distance: 39.7
click at [409, 48] on p "1641" at bounding box center [638, 45] width 528 height 17
copy p "1641"
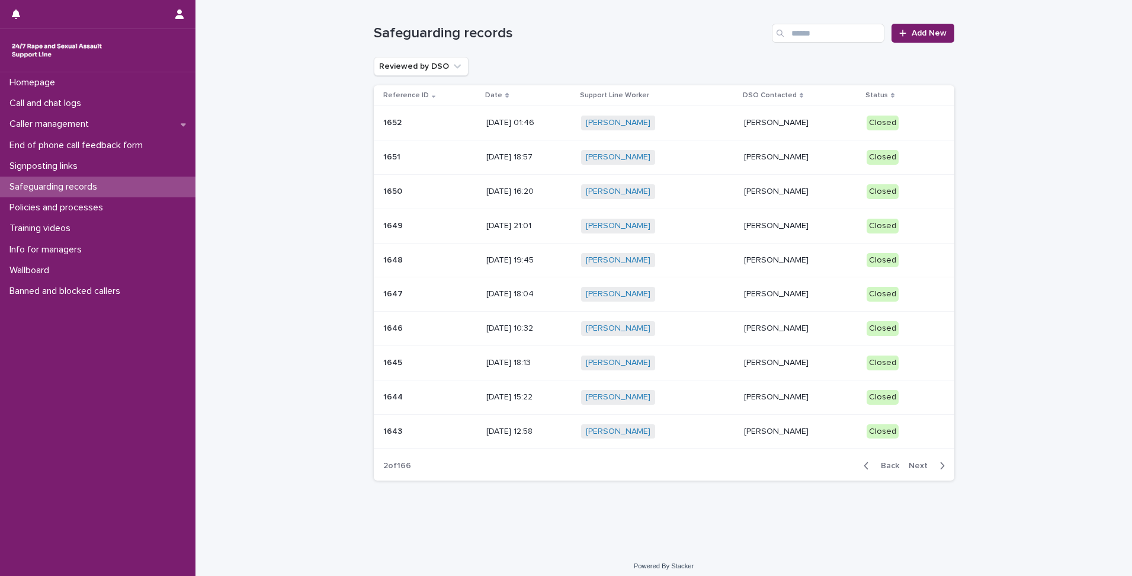
click at [914, 462] on span "Next" at bounding box center [922, 465] width 26 height 8
